Goal: Task Accomplishment & Management: Use online tool/utility

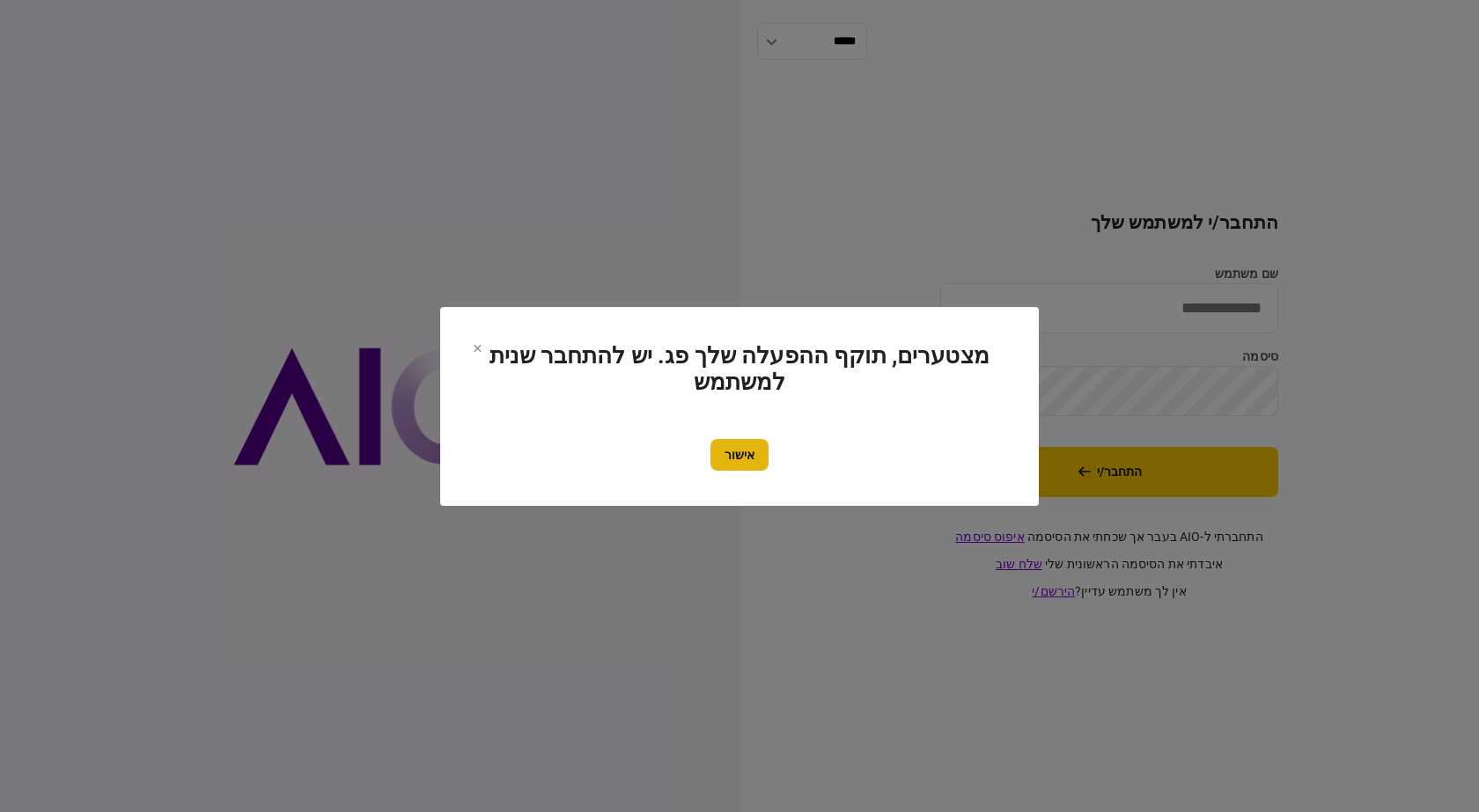
click at [743, 457] on button "אישור" at bounding box center [739, 454] width 58 height 32
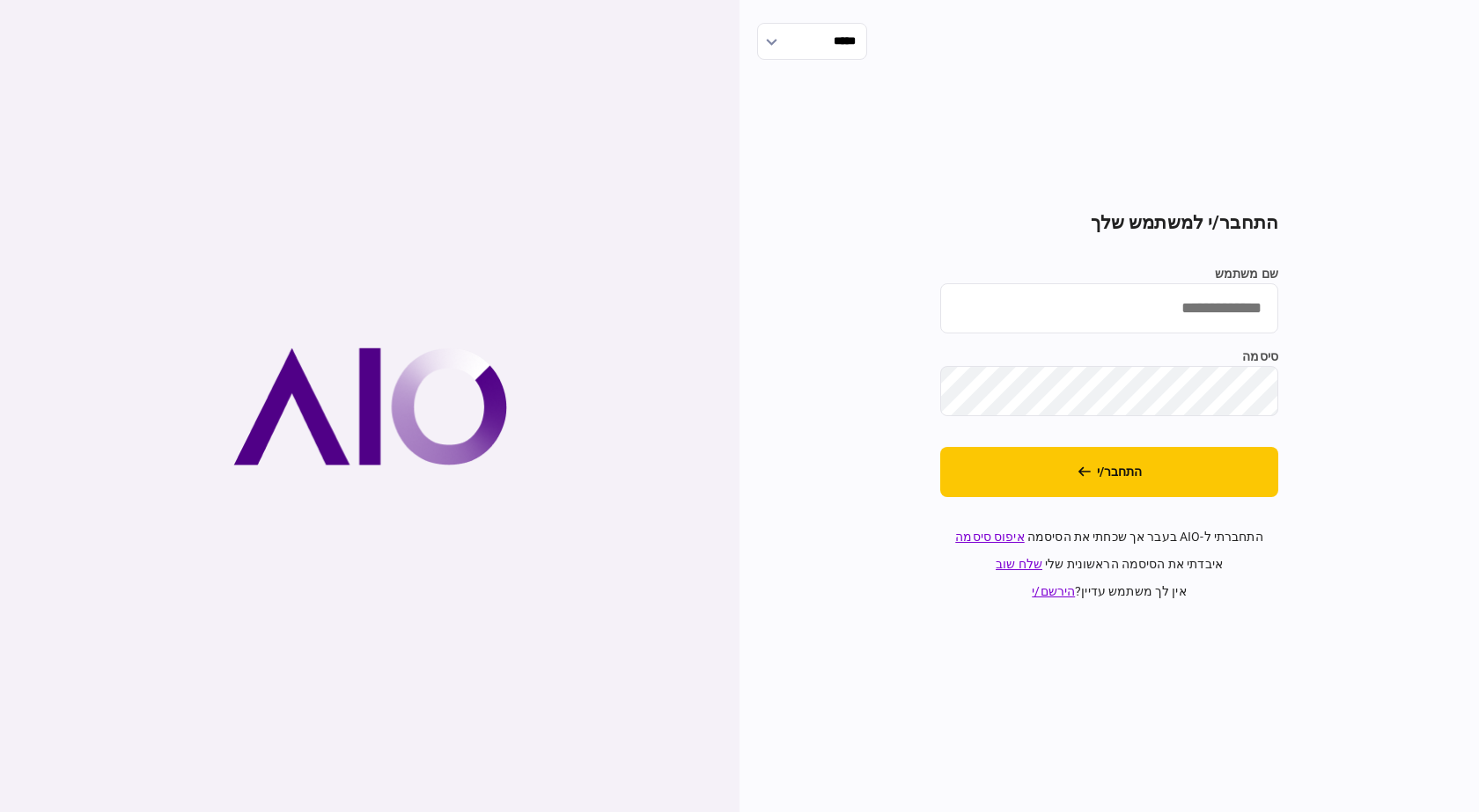
click at [1005, 337] on div "שם משתמש סיסמה" at bounding box center [1109, 340] width 338 height 151
click at [1025, 306] on input "שם משתמש" at bounding box center [1109, 309] width 338 height 50
type input "**********"
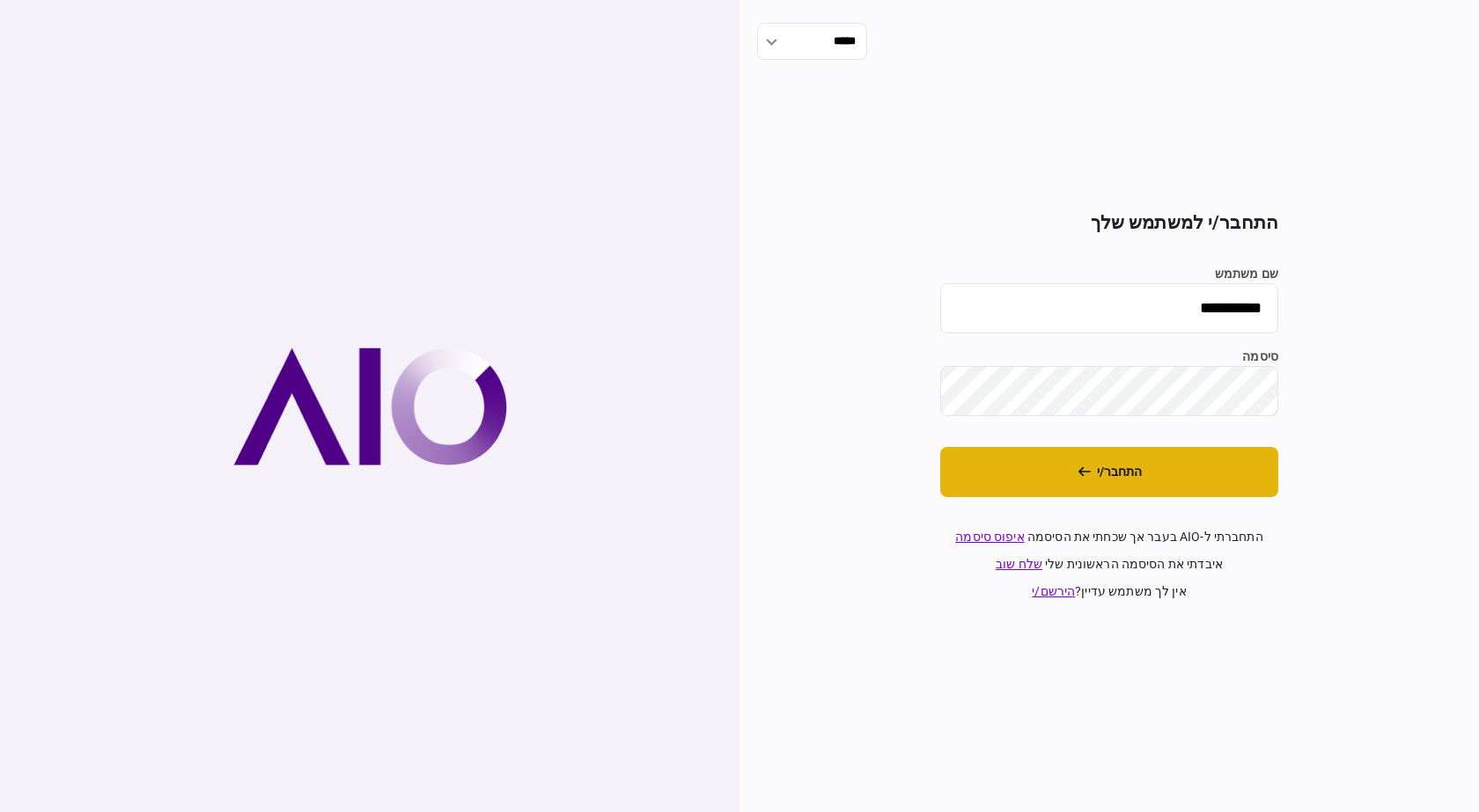
click at [1122, 485] on button "התחבר/י" at bounding box center [1109, 472] width 338 height 50
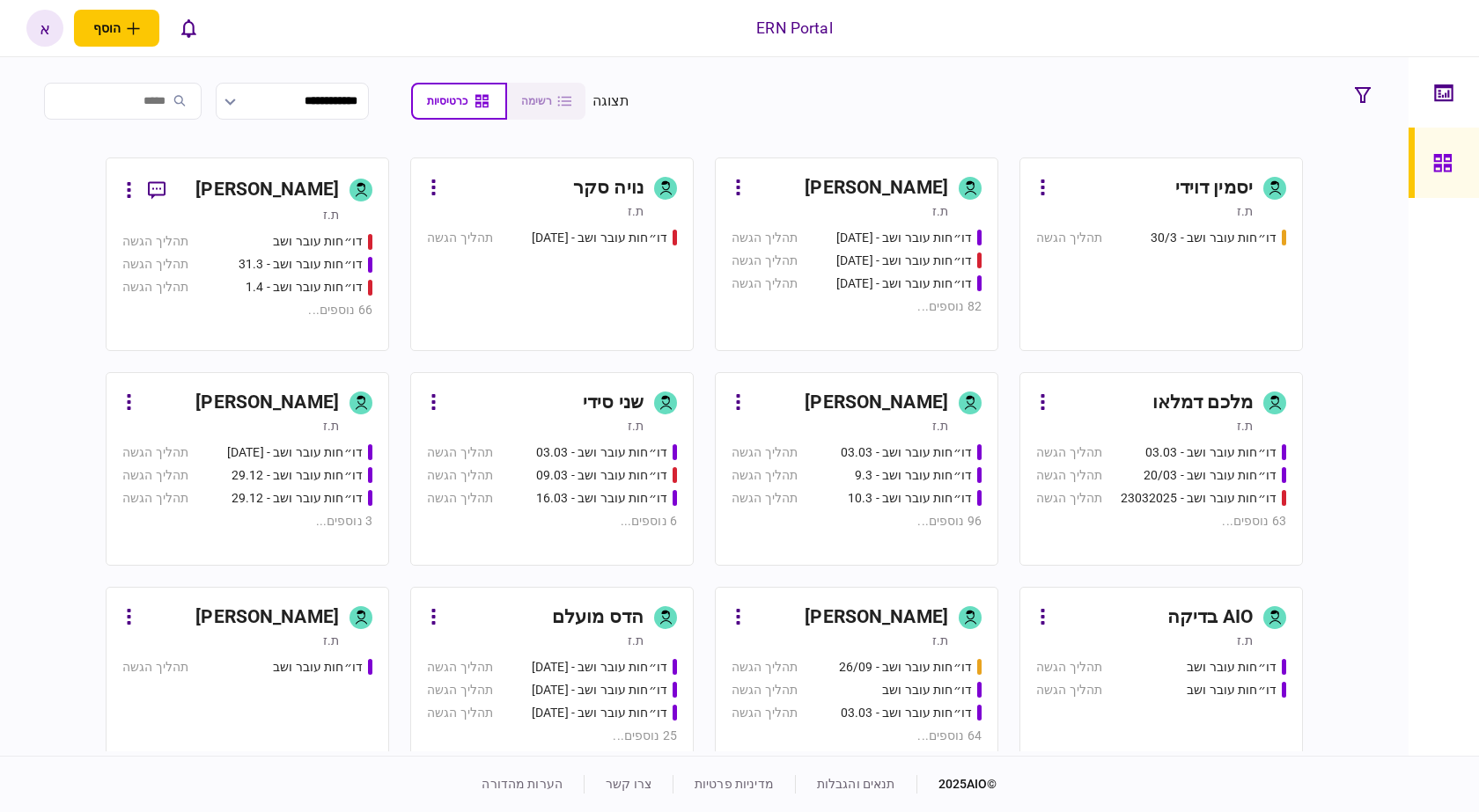
scroll to position [704, 0]
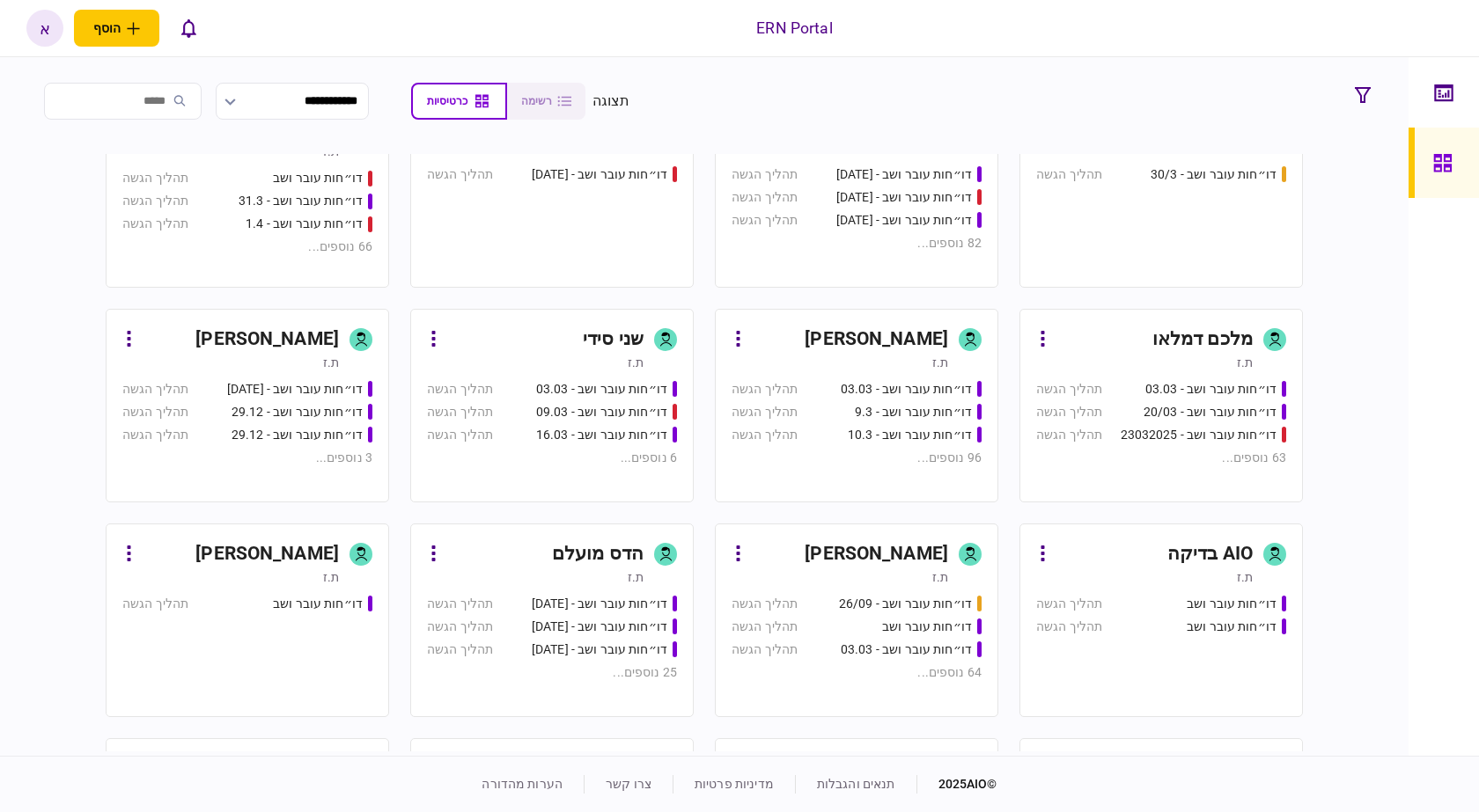
click at [955, 359] on div "איתמר שקד ת.ז" at bounding box center [856, 348] width 250 height 45
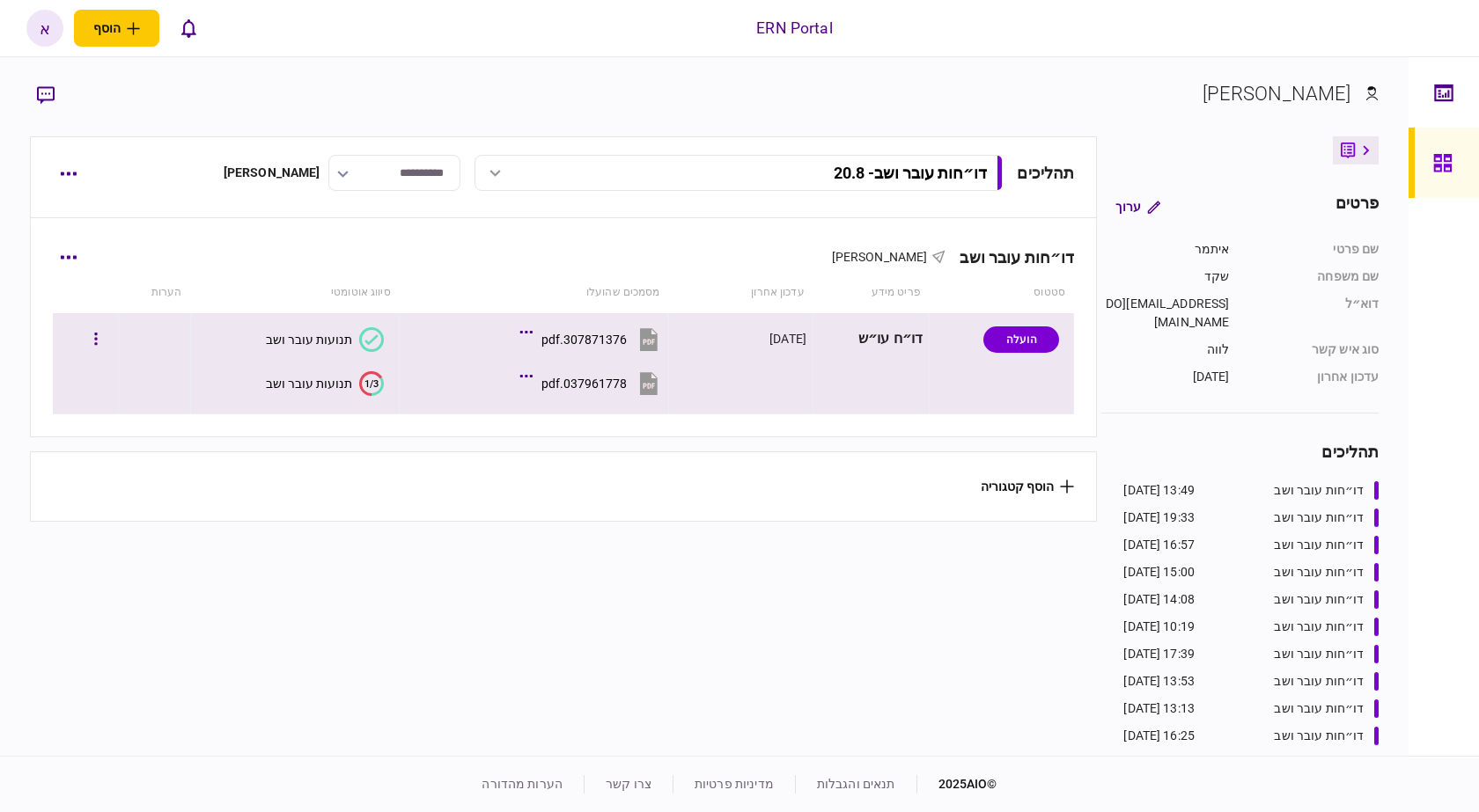
click at [351, 392] on button "1/3 תנועות עובר ושב" at bounding box center [325, 384] width 118 height 25
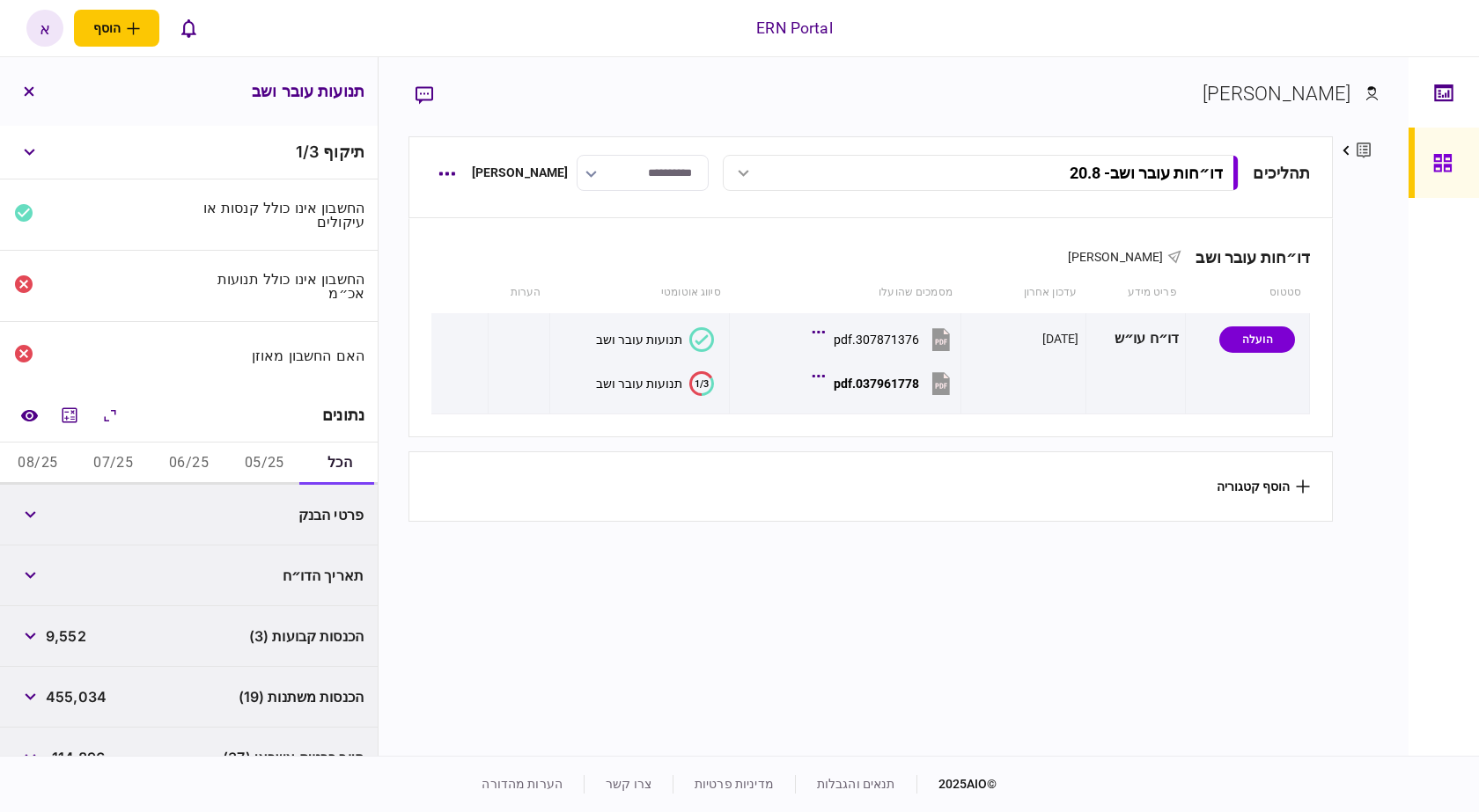
click at [287, 471] on button "05/25" at bounding box center [263, 464] width 75 height 42
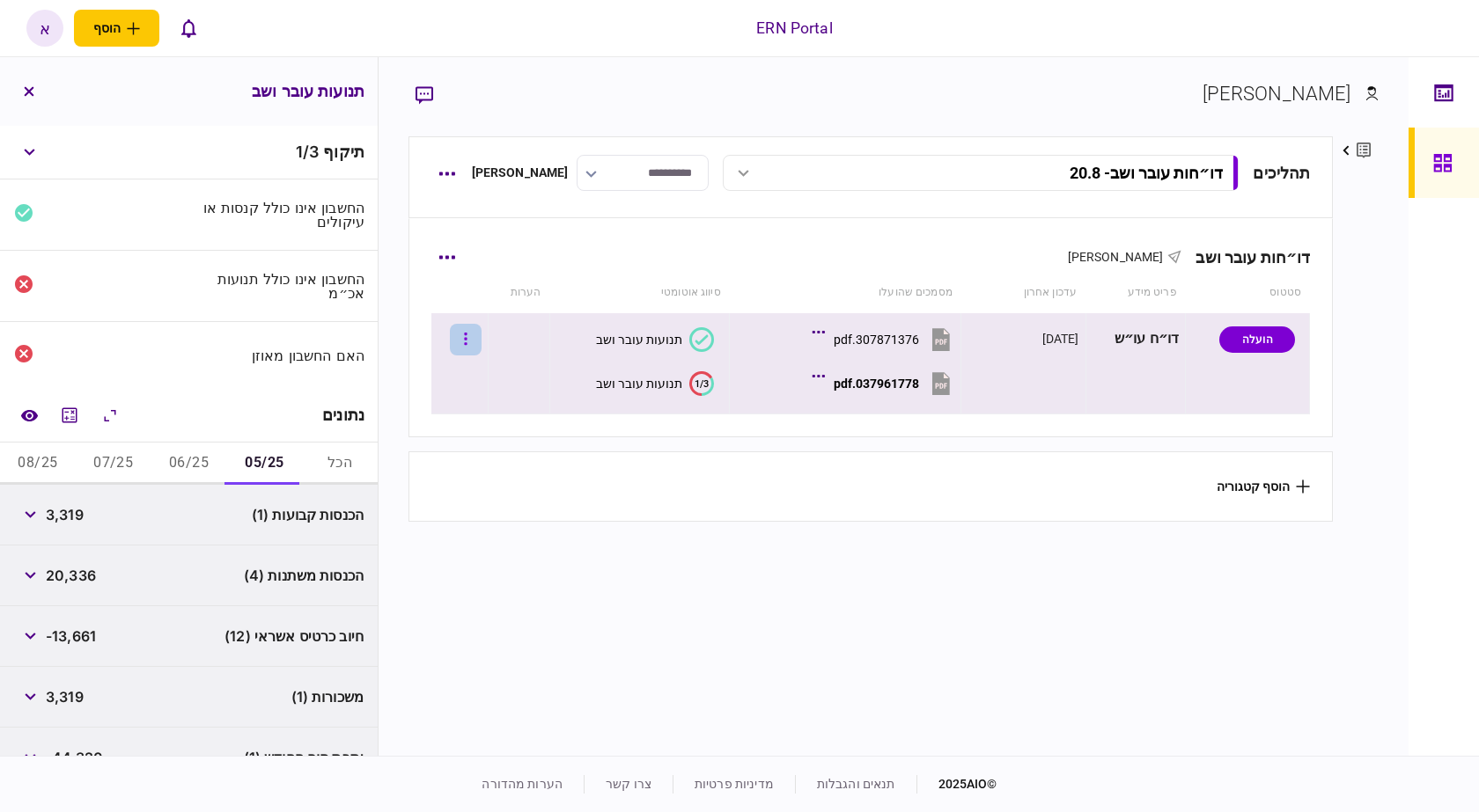
click at [471, 338] on button "button" at bounding box center [465, 339] width 32 height 32
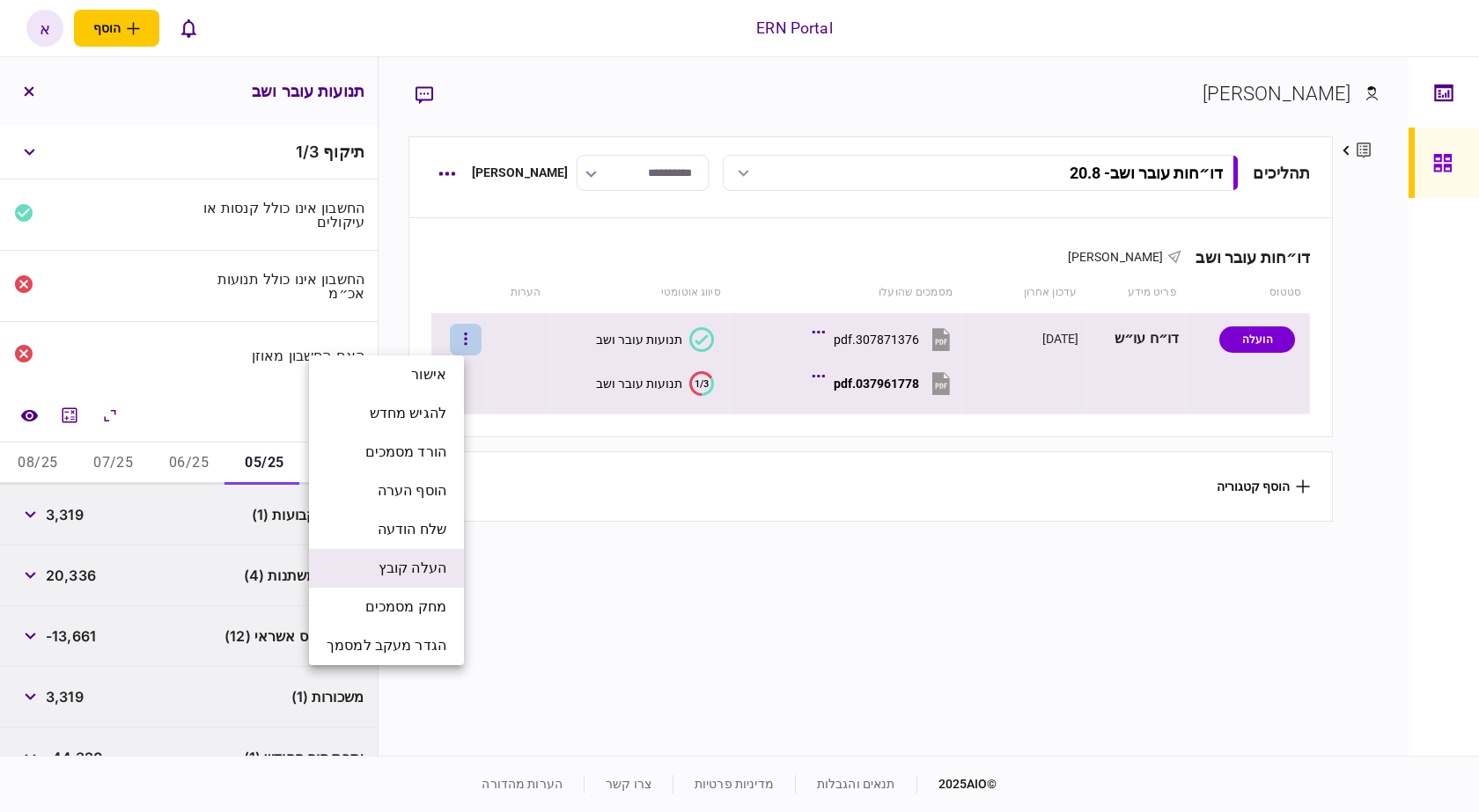
click at [426, 564] on span "העלה קובץ" at bounding box center [412, 568] width 68 height 21
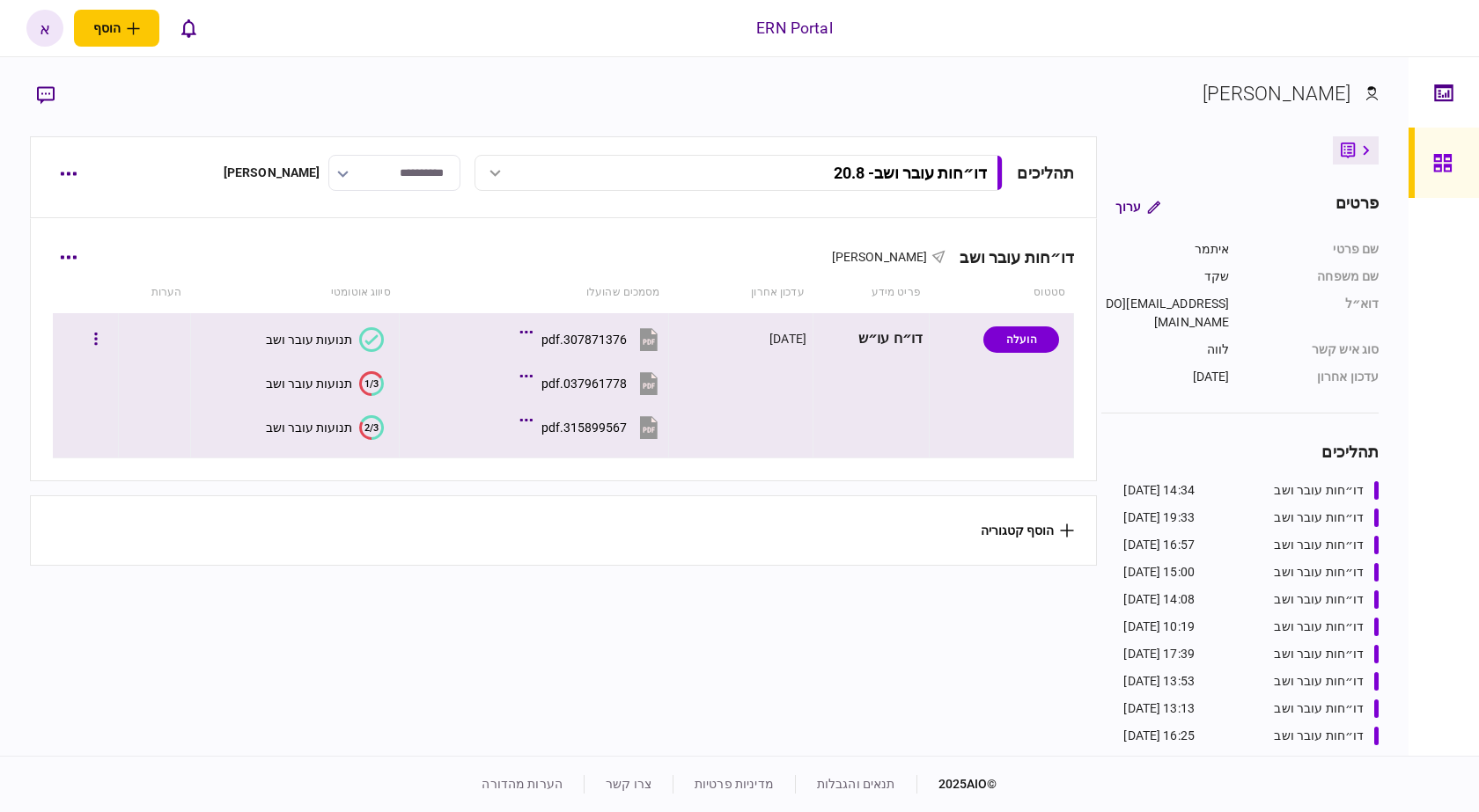
click at [372, 427] on text "2/3" at bounding box center [371, 427] width 14 height 12
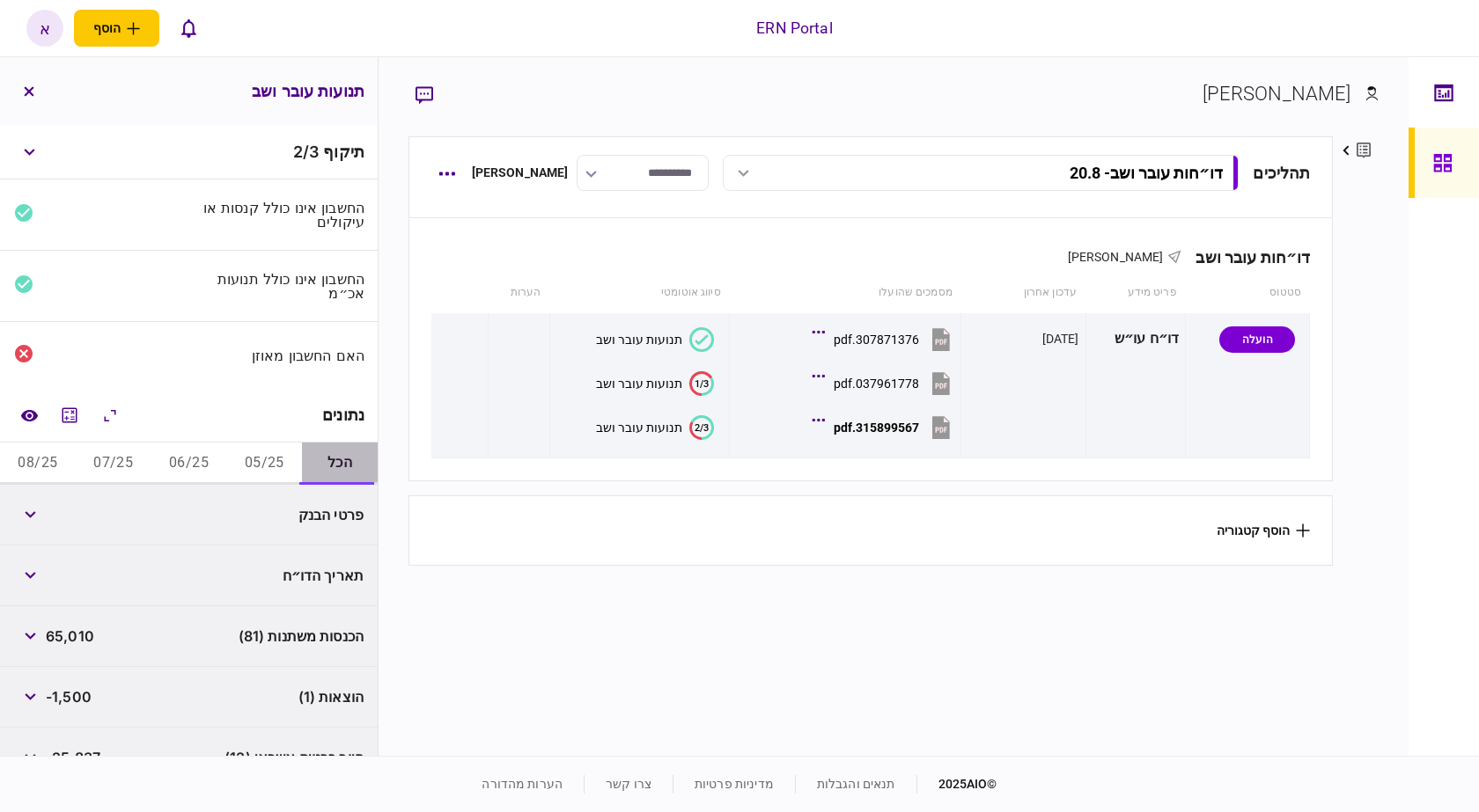
click at [305, 476] on button "הכל" at bounding box center [340, 464] width 75 height 42
click at [279, 476] on button "05/25" at bounding box center [263, 464] width 75 height 42
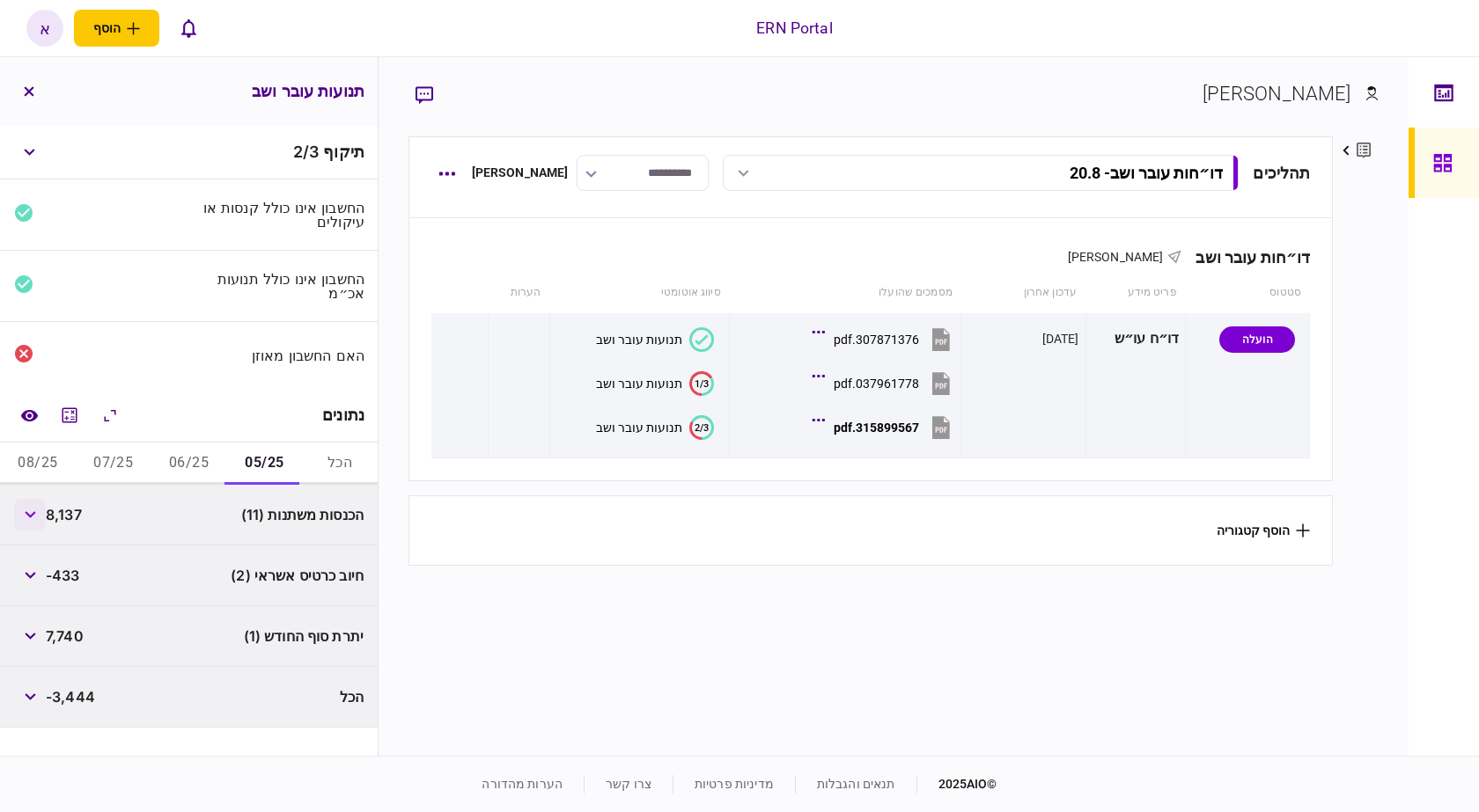
click at [42, 525] on button "button" at bounding box center [30, 514] width 32 height 32
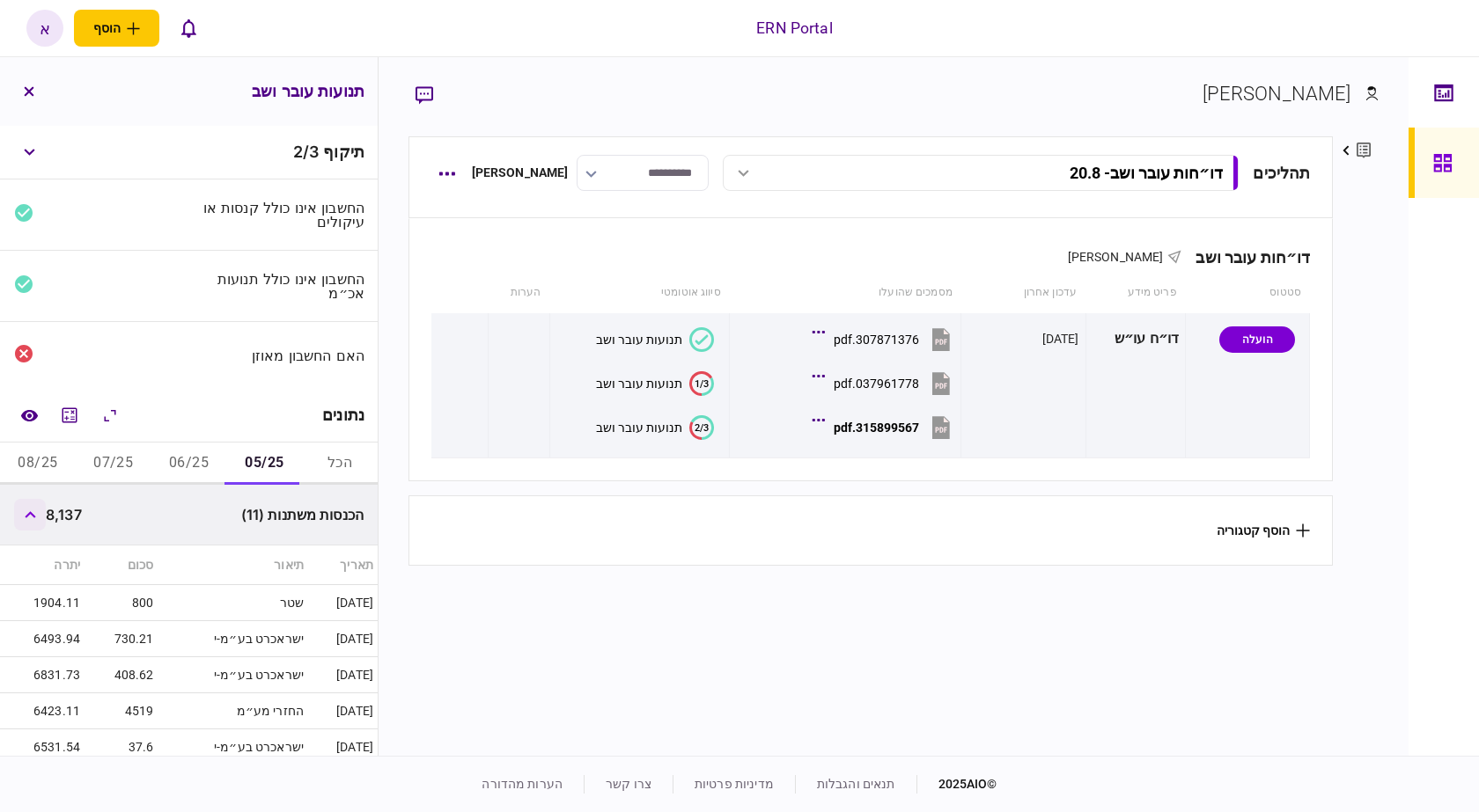
click at [40, 513] on button "button" at bounding box center [30, 514] width 32 height 32
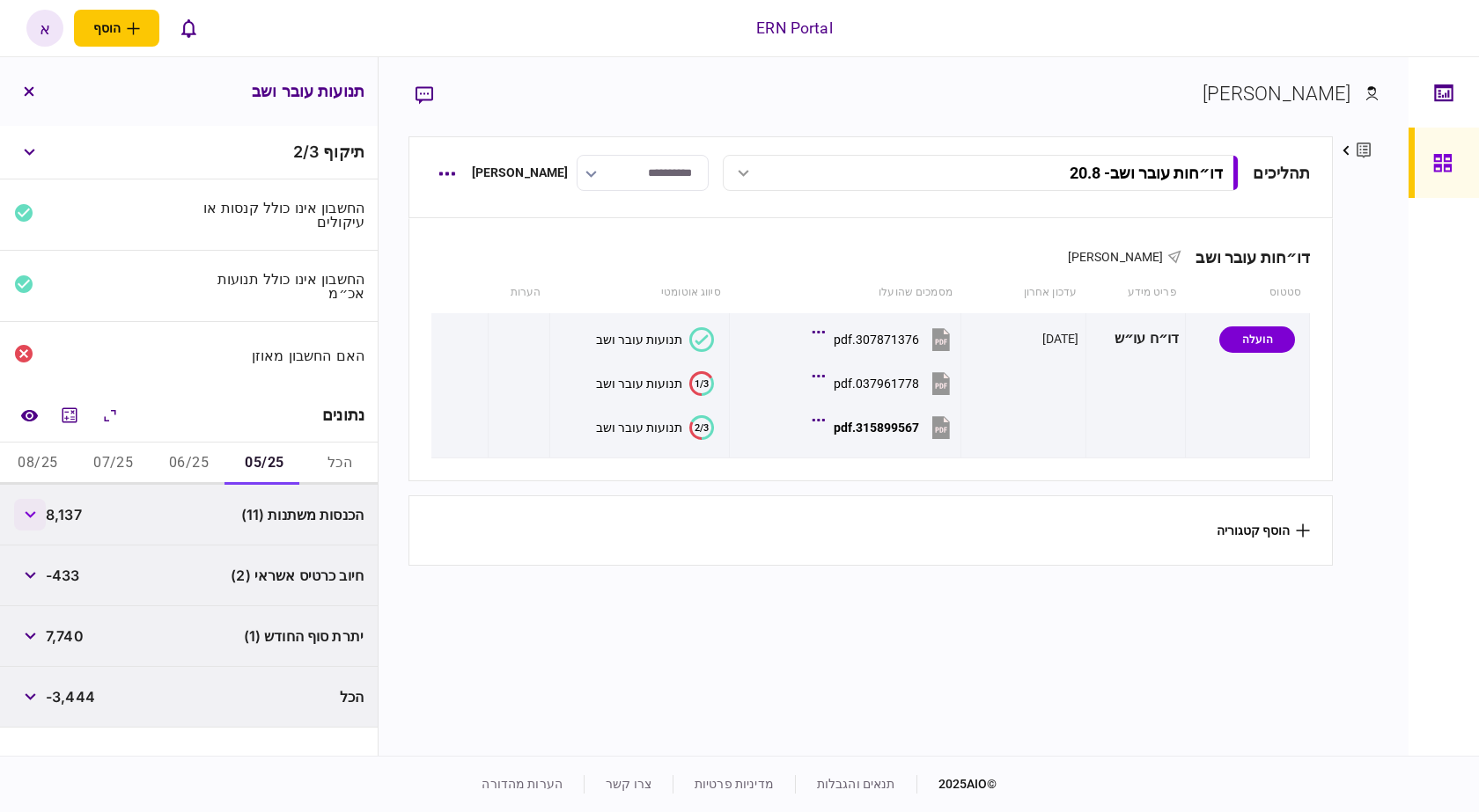
click at [42, 512] on button "button" at bounding box center [30, 514] width 32 height 32
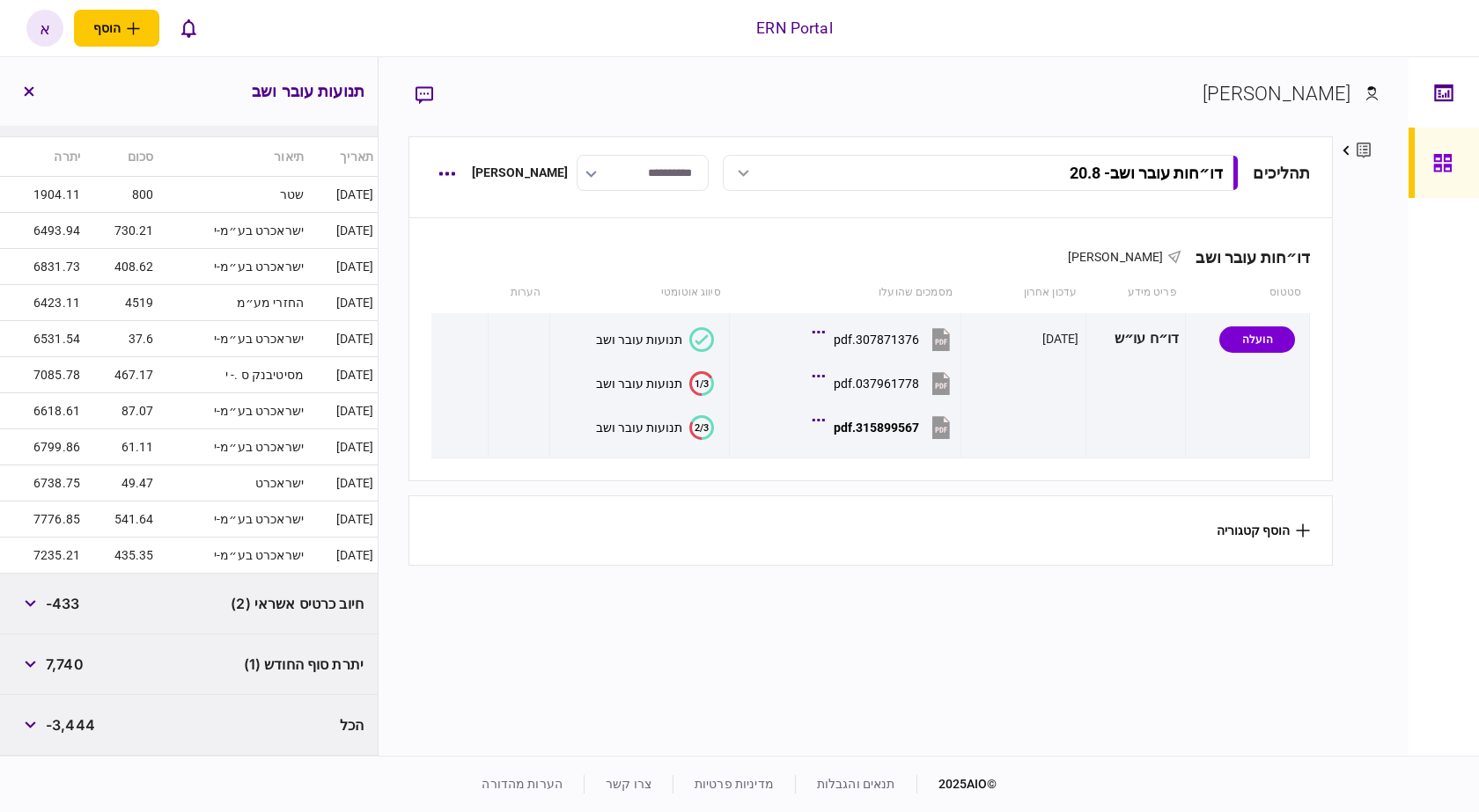
scroll to position [232, 0]
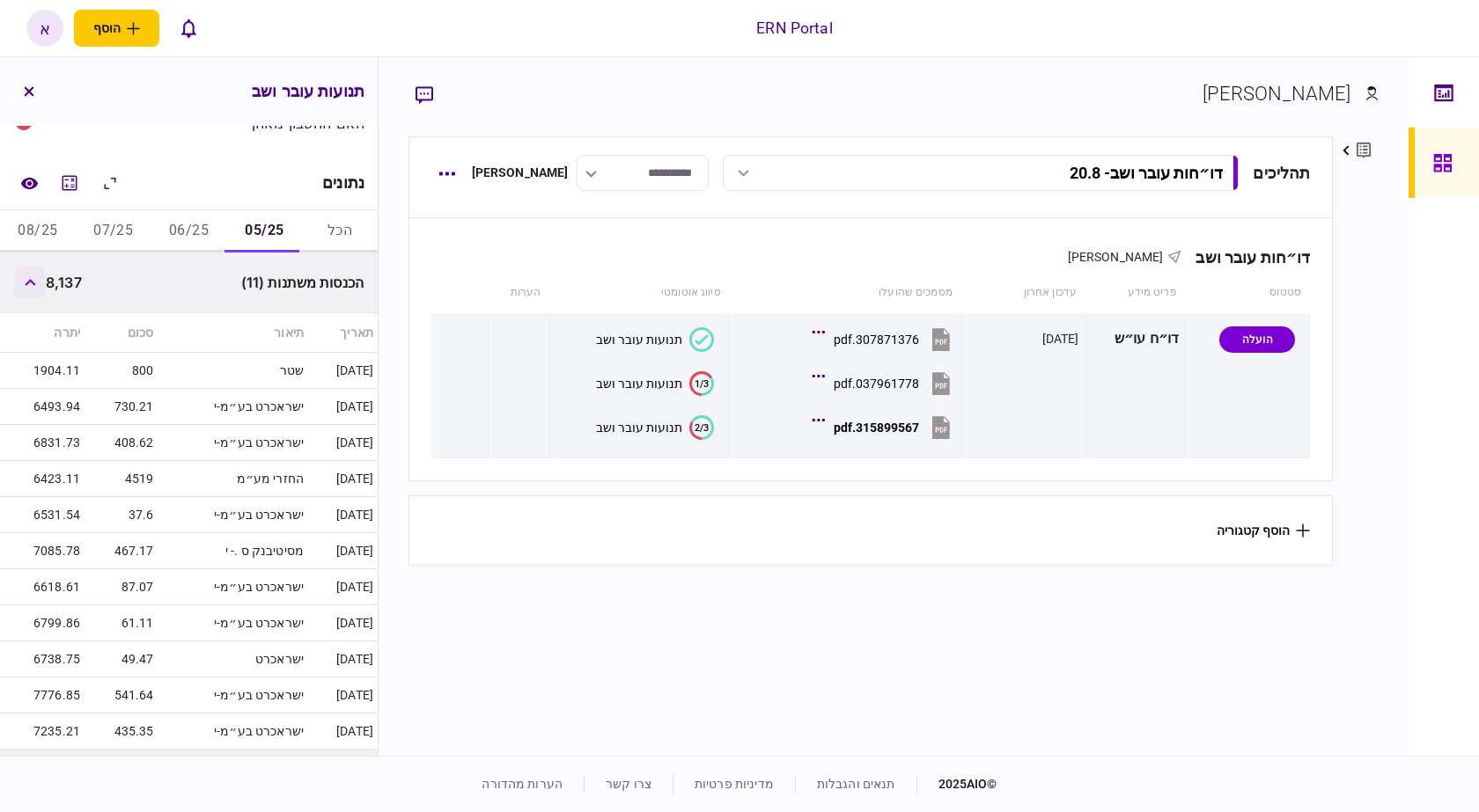
click at [35, 276] on button "button" at bounding box center [30, 282] width 32 height 32
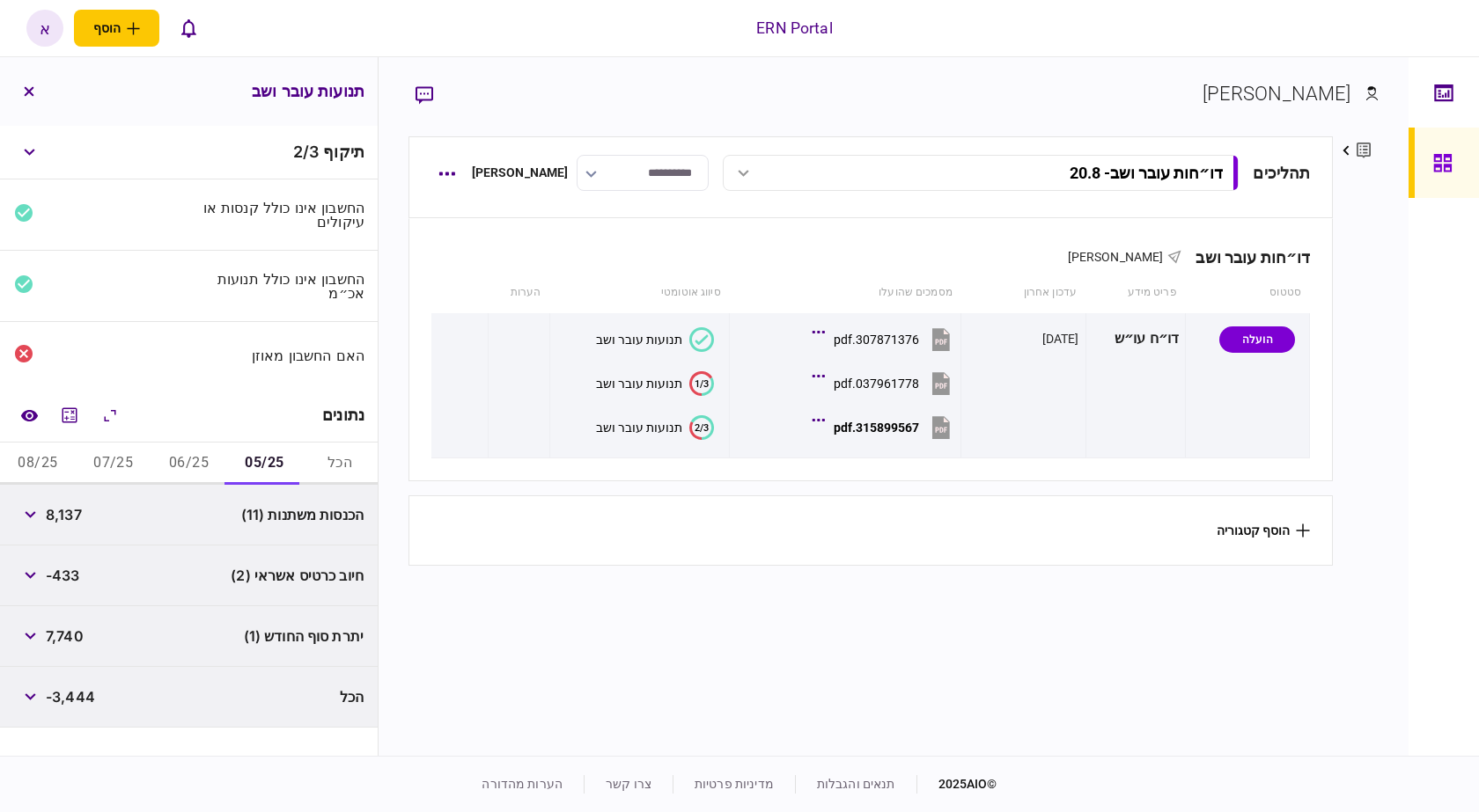
scroll to position [0, 0]
click at [74, 512] on span "8,137" at bounding box center [63, 515] width 36 height 21
copy span "8,137"
click at [74, 512] on span "8,137" at bounding box center [63, 515] width 36 height 21
click at [66, 626] on span "7,740" at bounding box center [64, 636] width 38 height 21
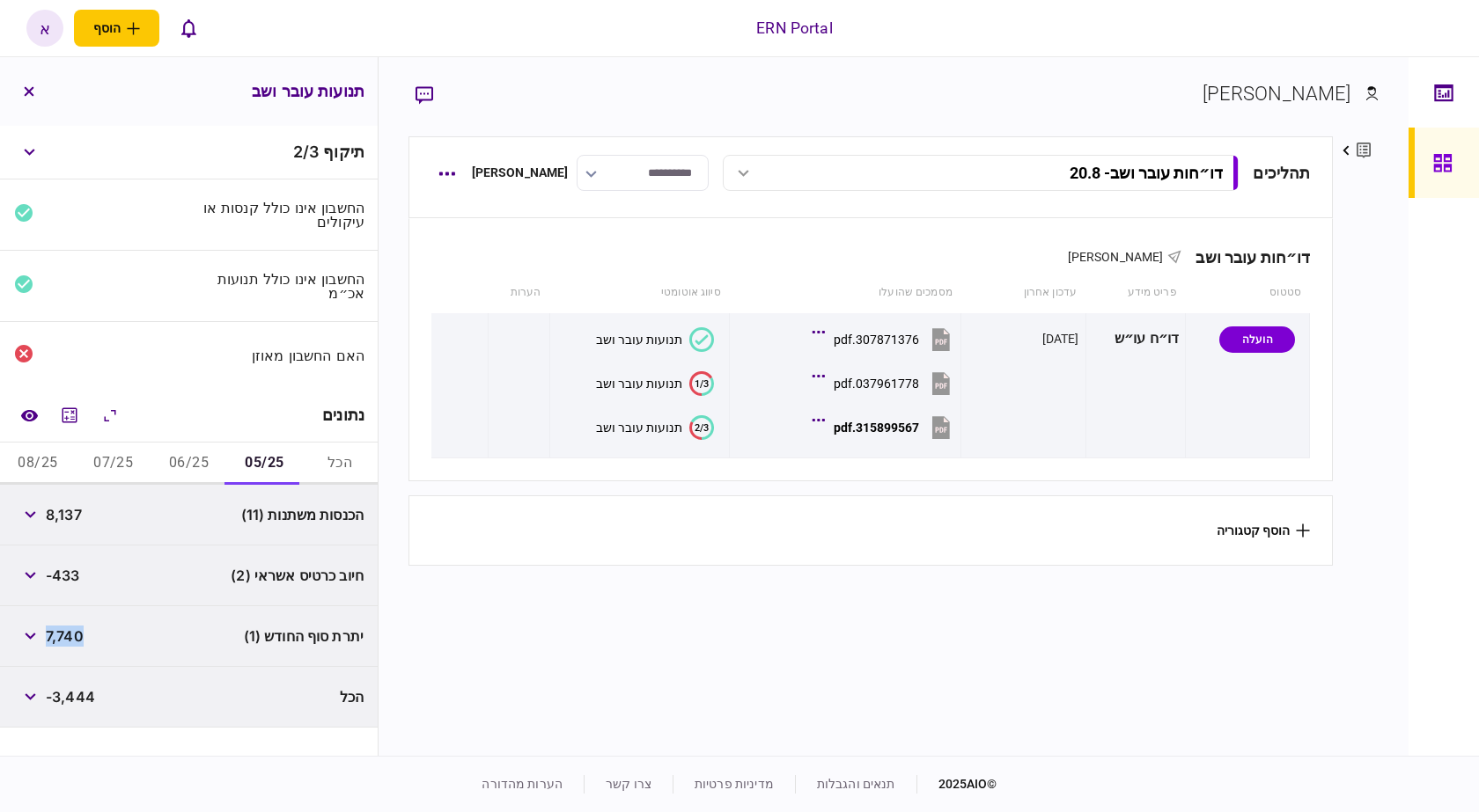
click at [66, 626] on span "7,740" at bounding box center [64, 636] width 38 height 21
copy span "7,740"
click at [161, 449] on button "06/25" at bounding box center [189, 464] width 75 height 42
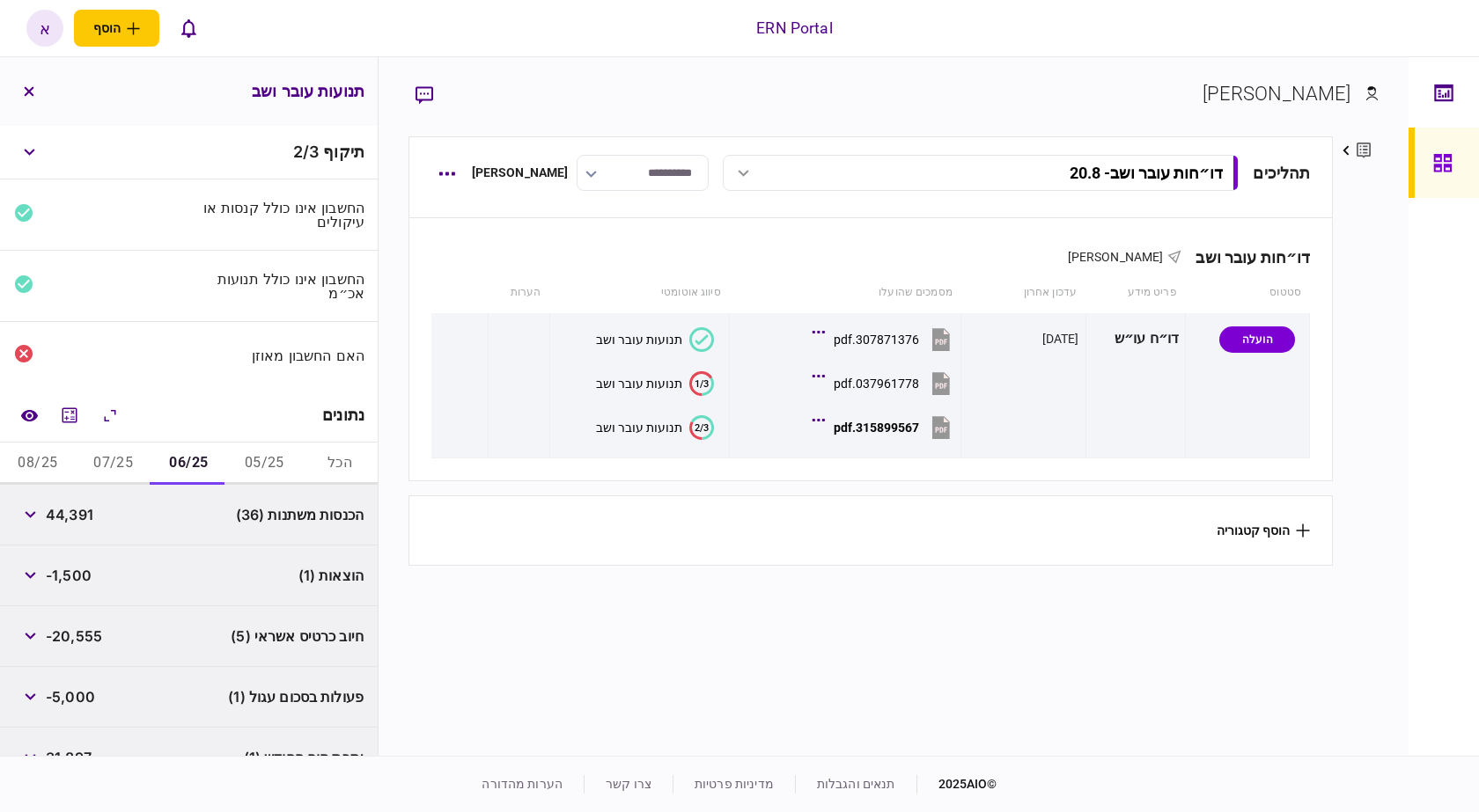
click at [54, 517] on span "44,391" at bounding box center [68, 515] width 47 height 21
click at [78, 505] on span "44,391" at bounding box center [68, 515] width 47 height 21
click at [80, 519] on span "44,391" at bounding box center [68, 515] width 47 height 21
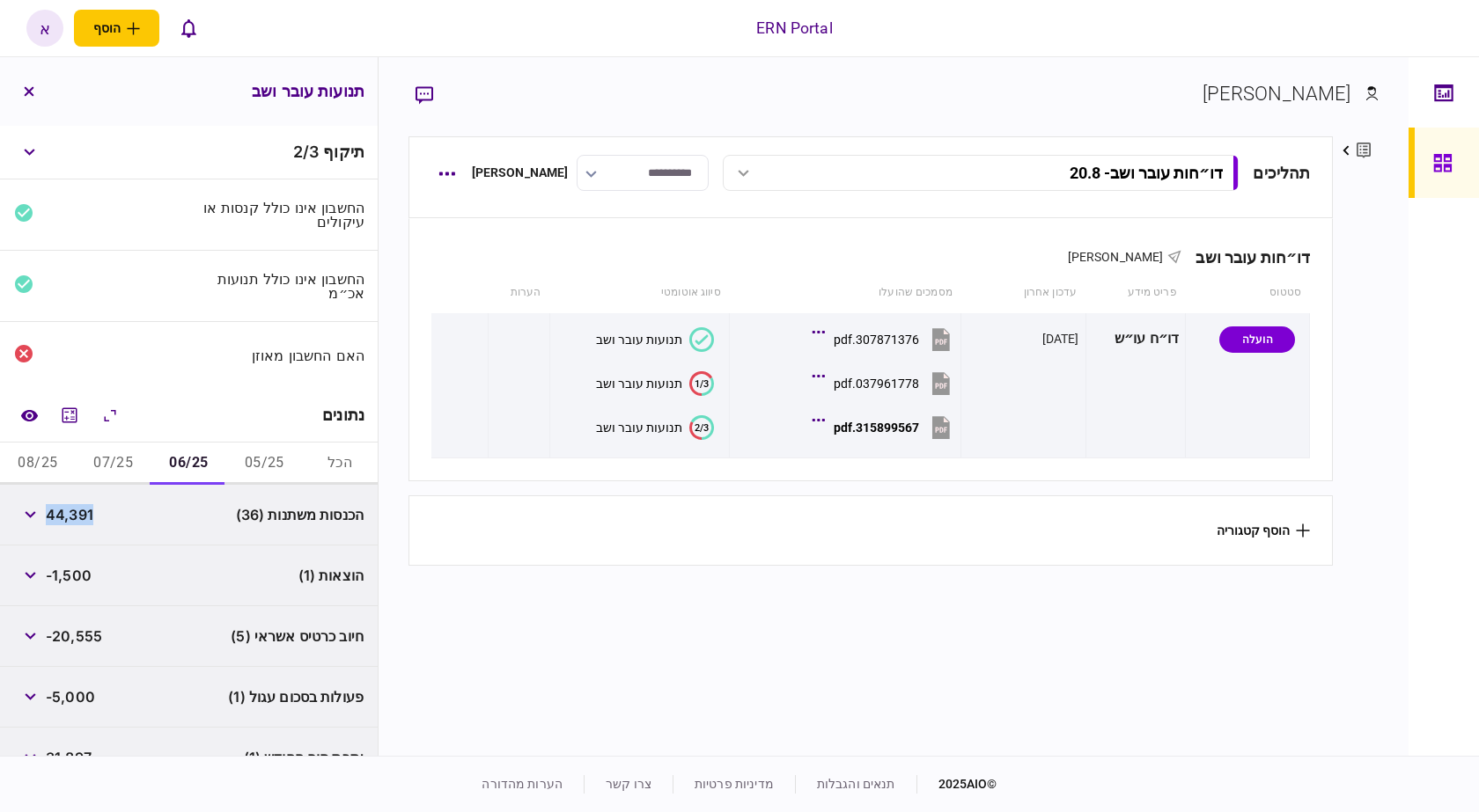
copy span "44,391"
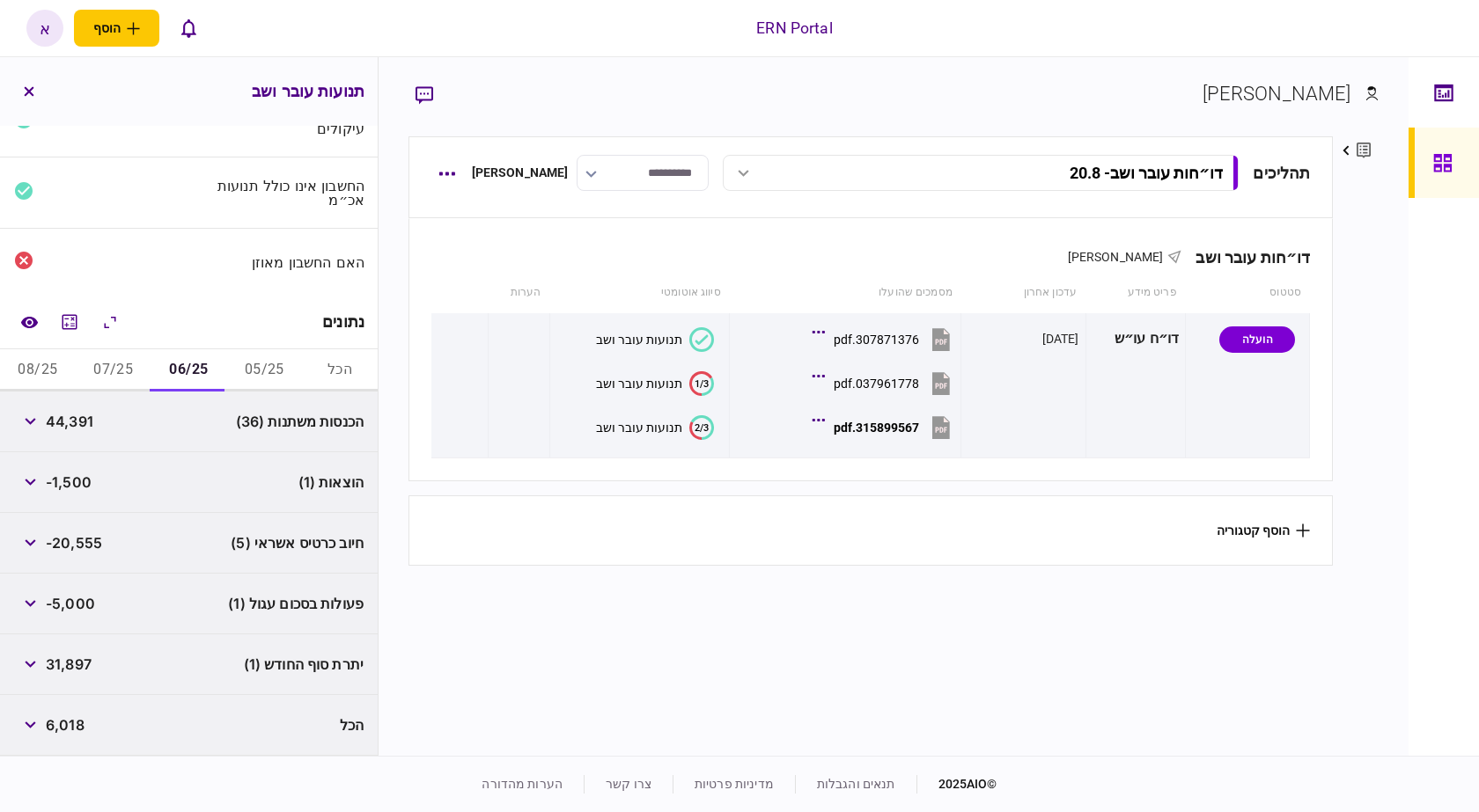
click at [78, 487] on span "-1,500" at bounding box center [68, 482] width 45 height 21
copy span "1,500"
click at [88, 662] on span "31,897" at bounding box center [68, 664] width 45 height 21
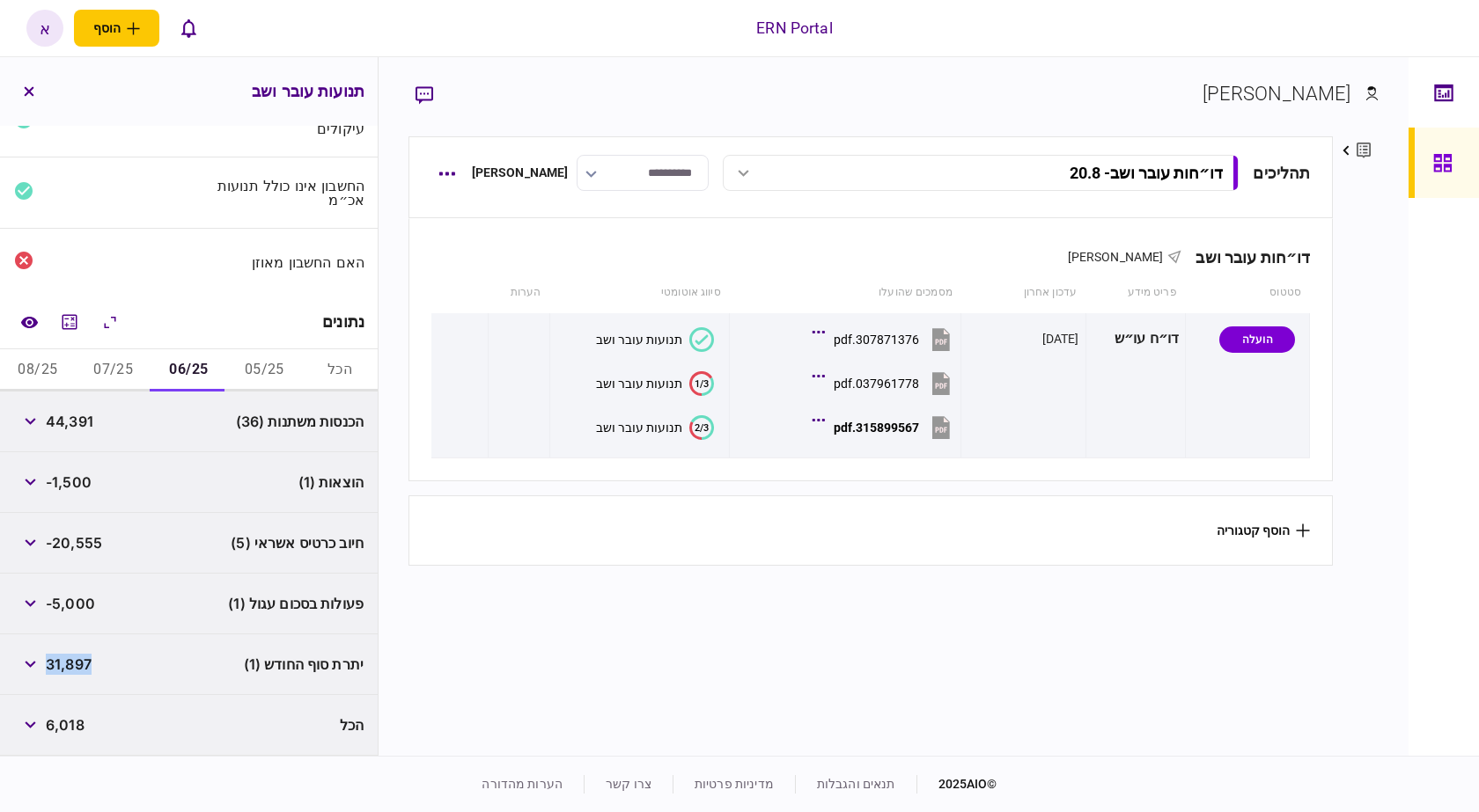
copy span "31,897"
click at [146, 367] on button "07/25" at bounding box center [113, 370] width 75 height 42
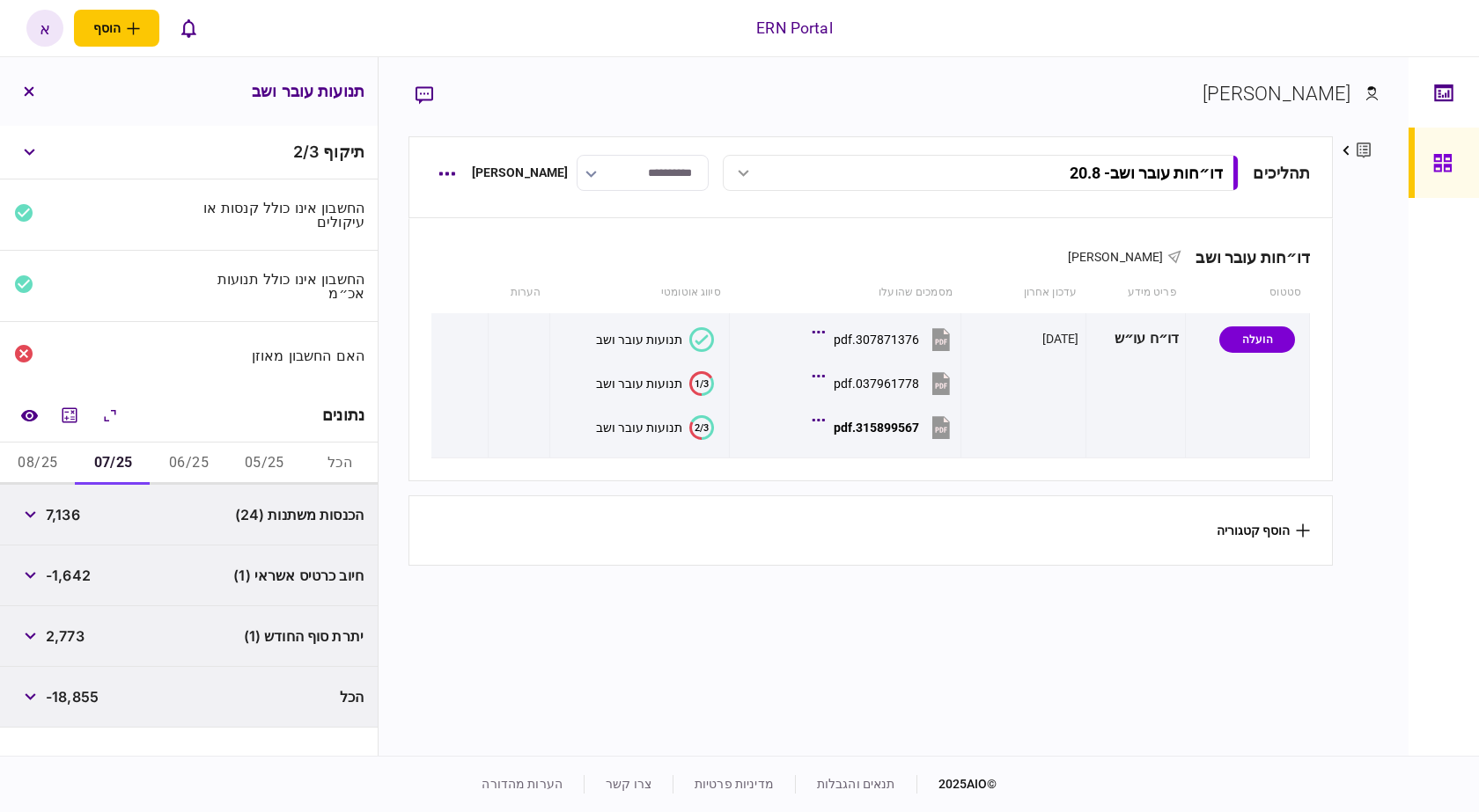
scroll to position [0, 0]
click at [63, 521] on span "7,136" at bounding box center [63, 515] width 35 height 21
copy span "7,136"
click at [65, 640] on span "2,773" at bounding box center [65, 636] width 39 height 21
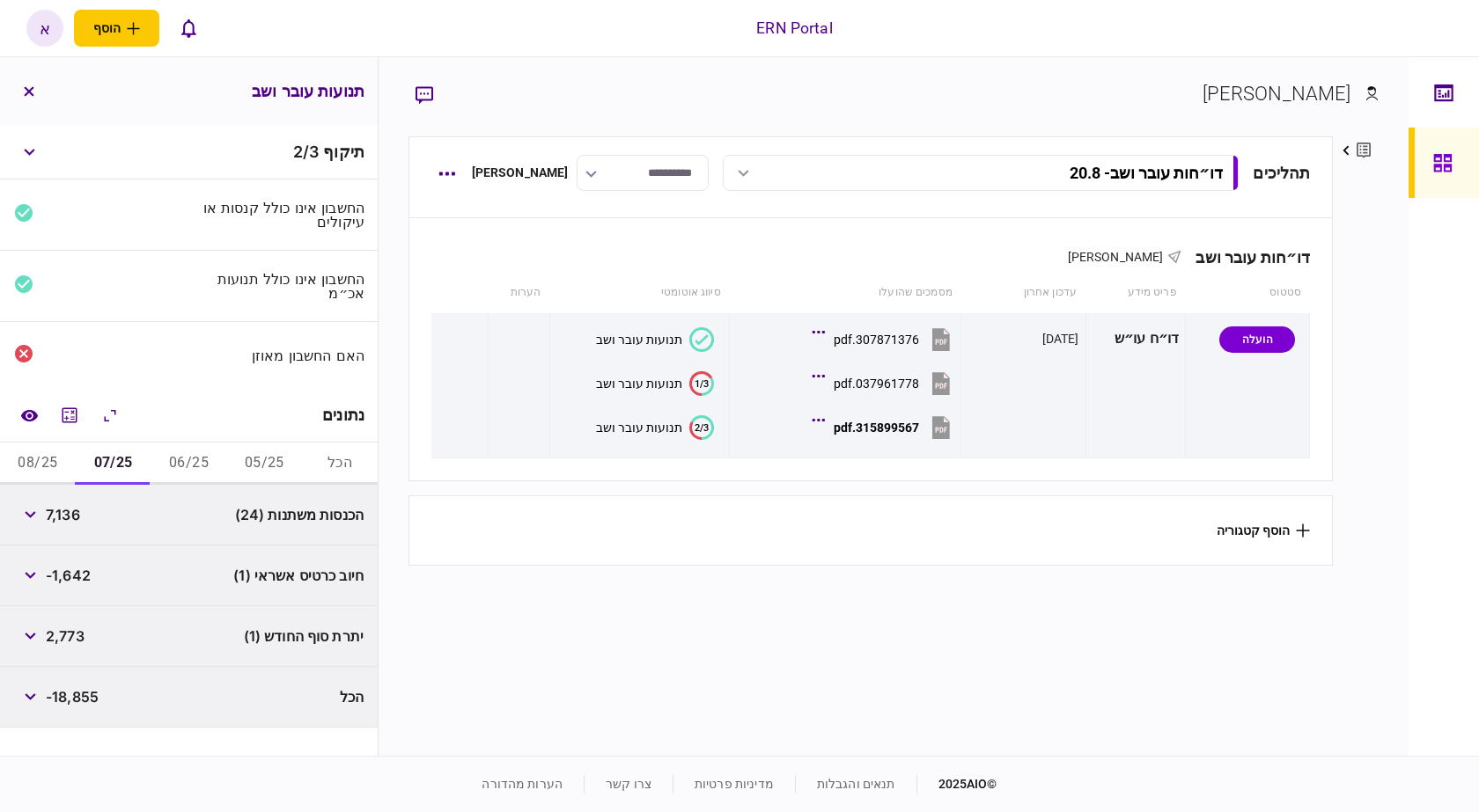
click at [65, 640] on span "2,773" at bounding box center [65, 636] width 39 height 21
copy span "2,773"
click at [29, 458] on button "08/25" at bounding box center [38, 464] width 75 height 42
click at [64, 517] on span "5,345" at bounding box center [66, 515] width 41 height 21
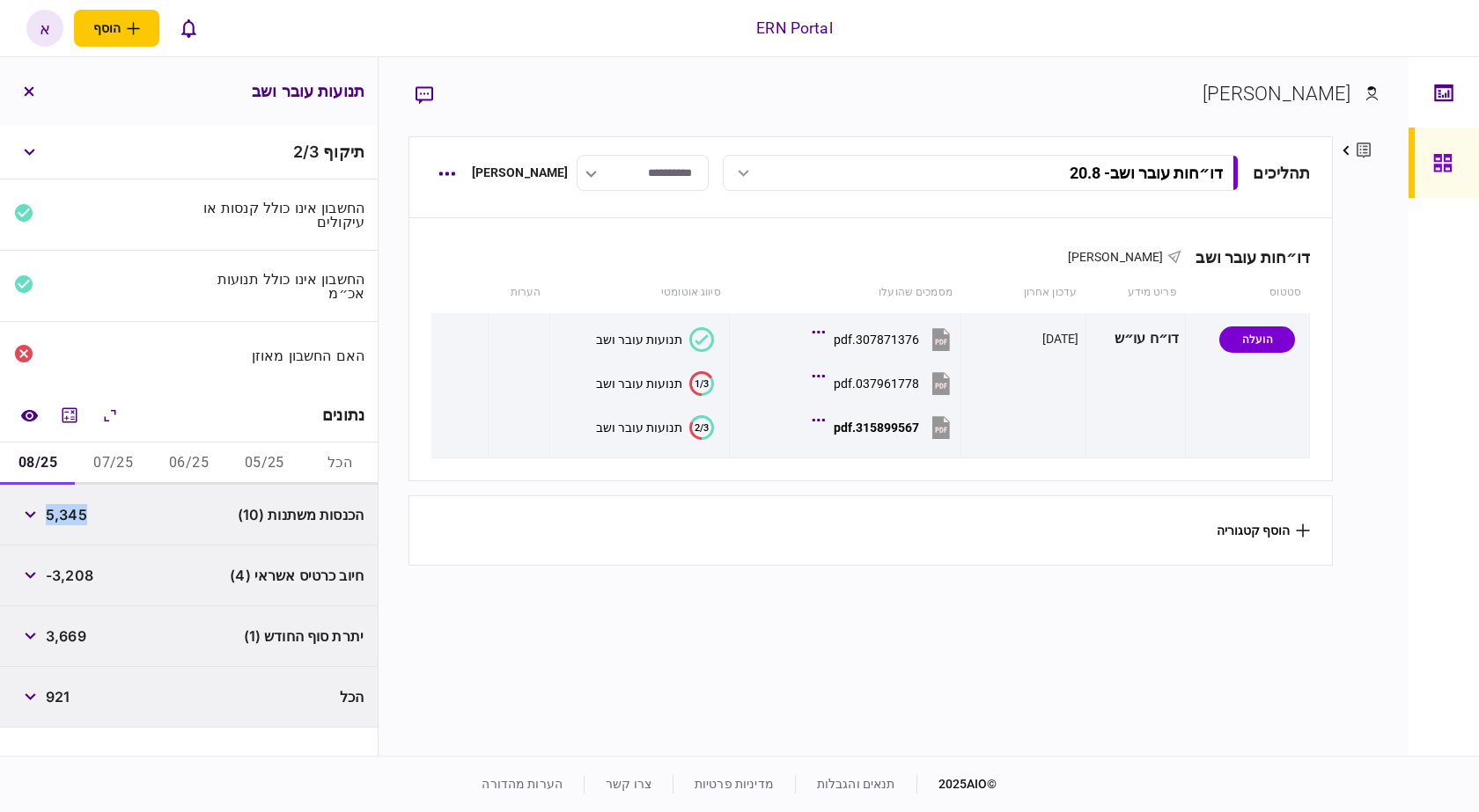
copy span "5,345"
click at [76, 638] on span "3,669" at bounding box center [66, 636] width 41 height 21
copy span "3,669"
click at [76, 638] on span "3,669" at bounding box center [66, 636] width 41 height 21
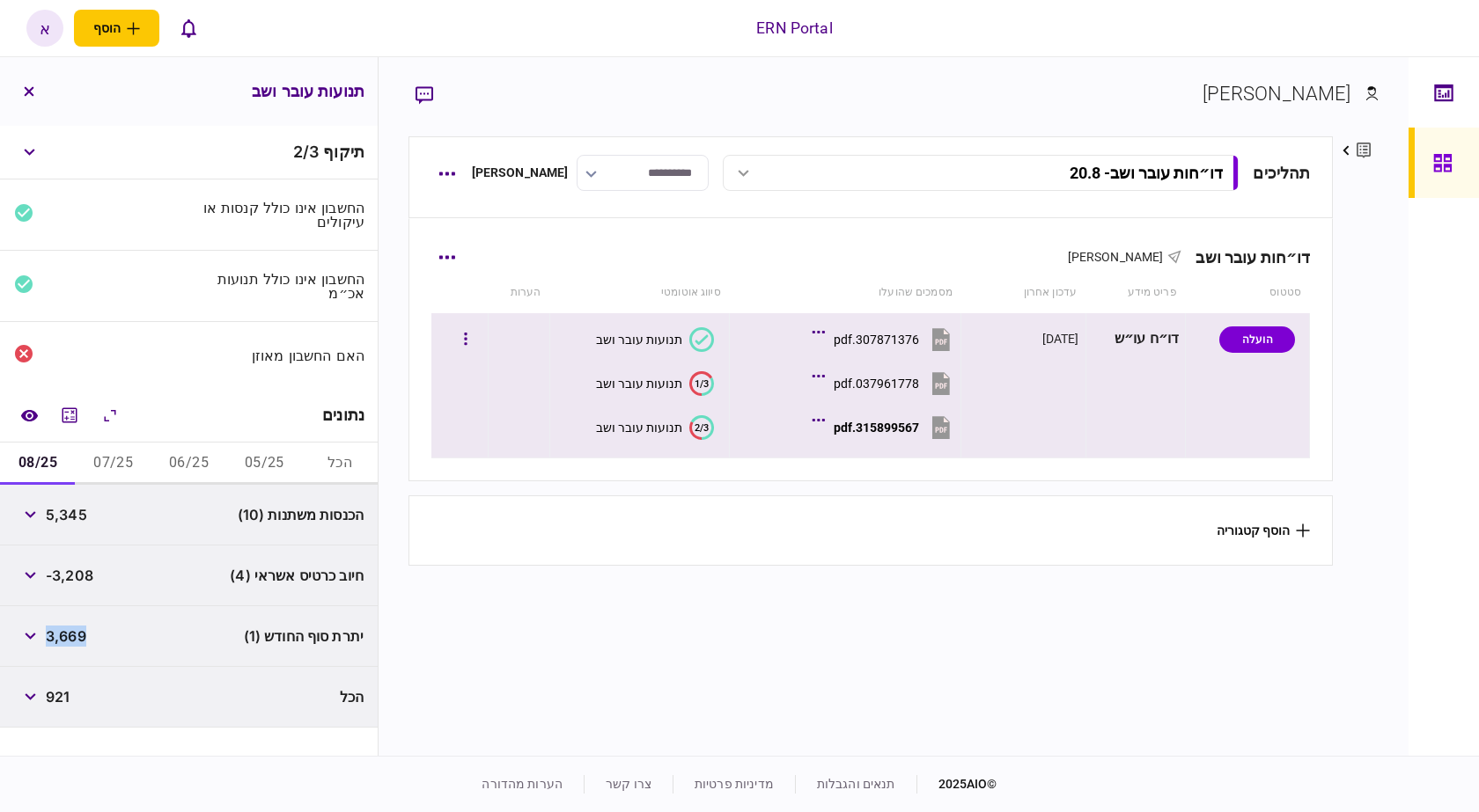
click at [892, 416] on button "315899567.pdf" at bounding box center [885, 426] width 138 height 40
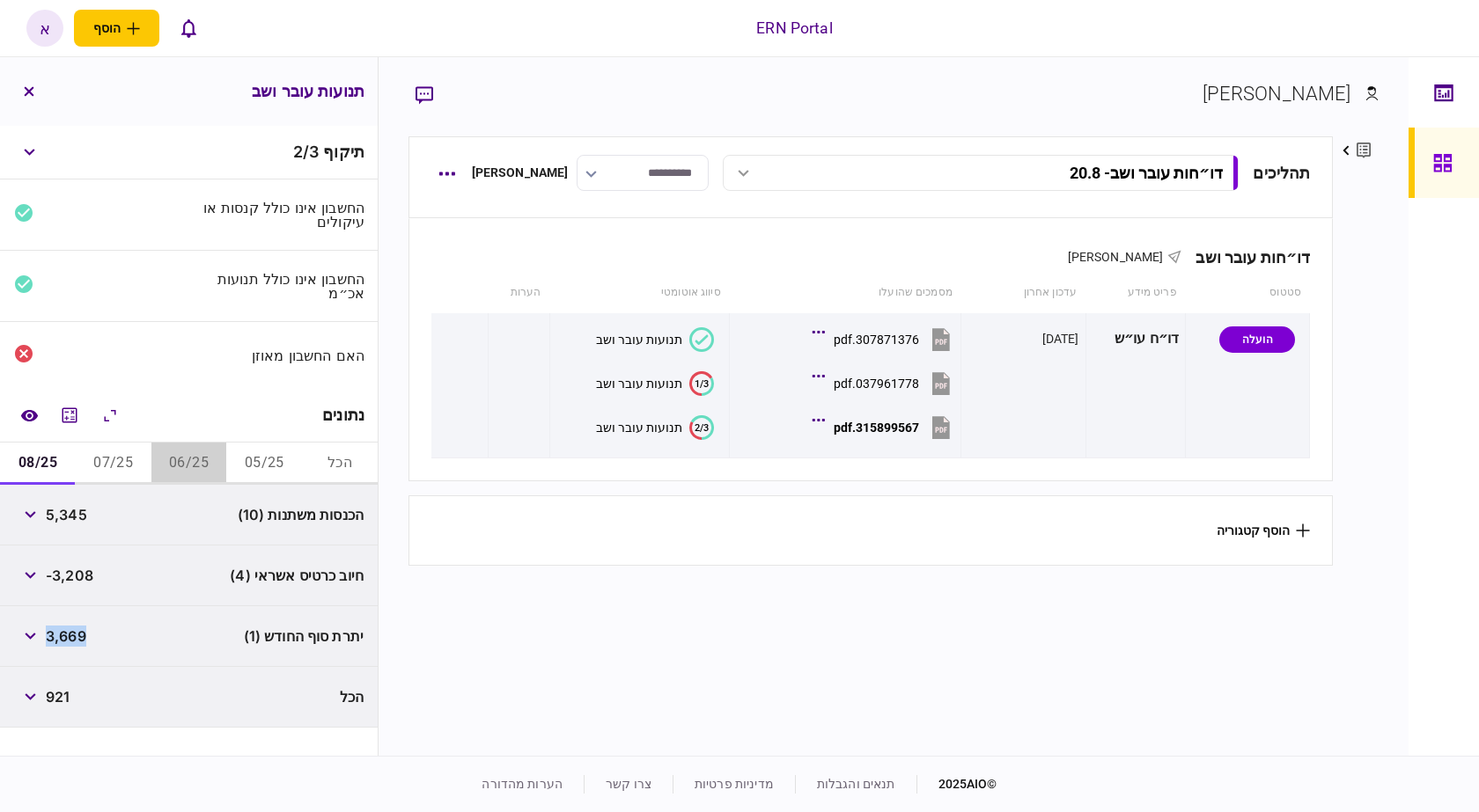
click at [218, 471] on button "06/25" at bounding box center [189, 464] width 75 height 42
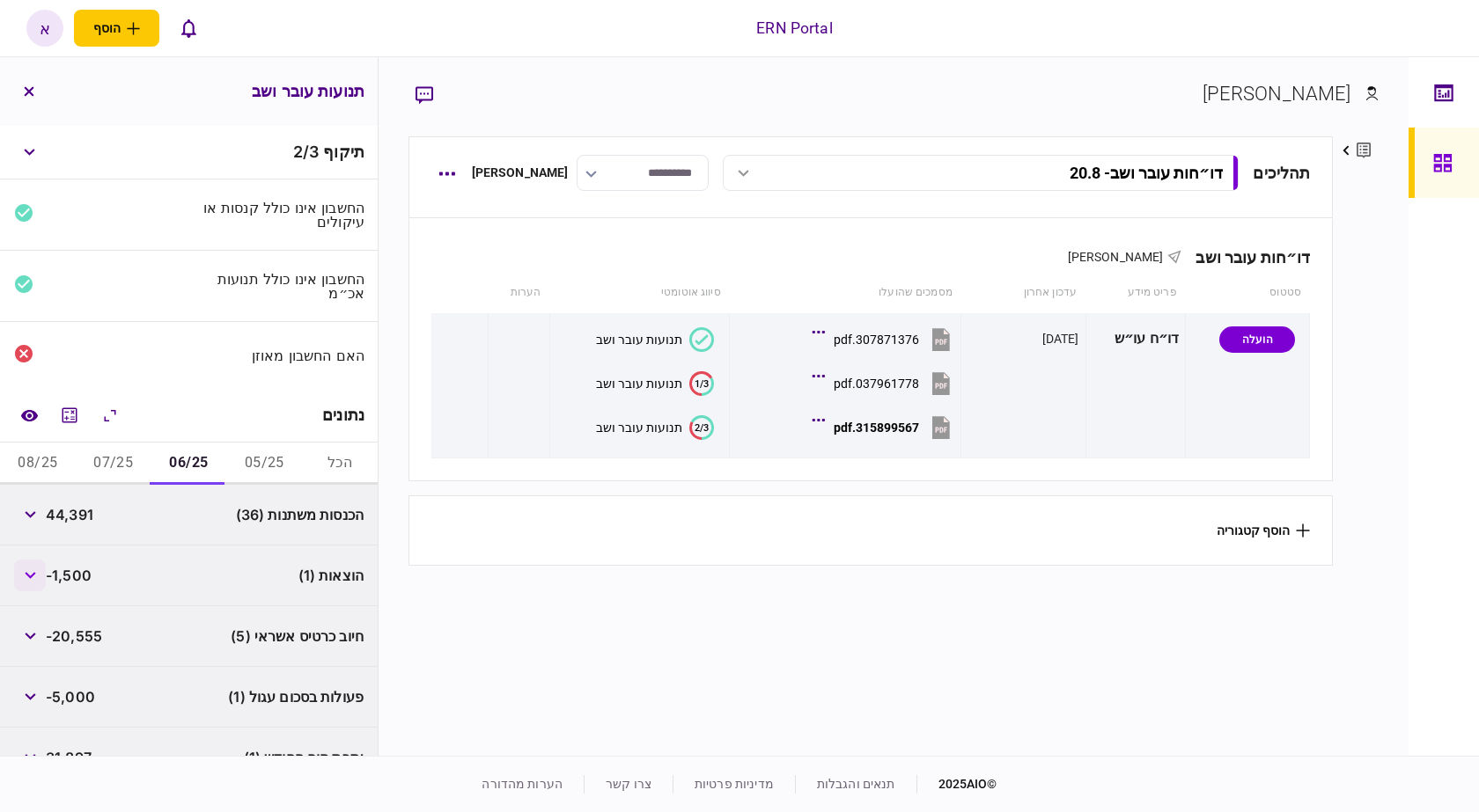
click at [41, 575] on button "button" at bounding box center [30, 575] width 32 height 32
